Goal: Task Accomplishment & Management: Use online tool/utility

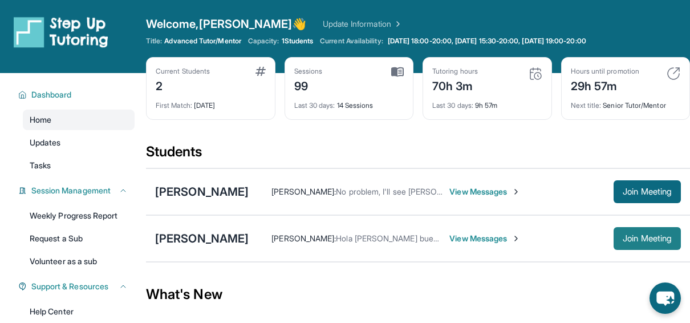
click at [633, 237] on span "Join Meeting" at bounding box center [647, 238] width 49 height 7
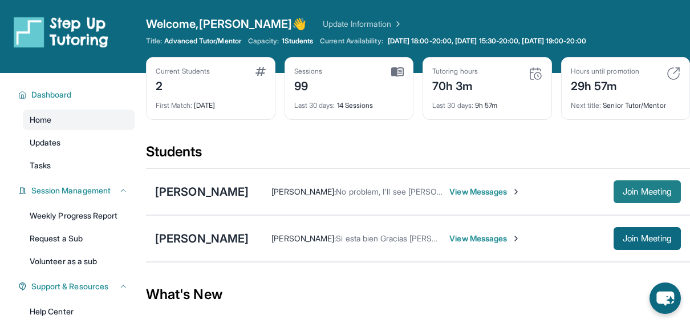
click at [615, 194] on button "Join Meeting" at bounding box center [647, 191] width 67 height 23
